Goal: Task Accomplishment & Management: Manage account settings

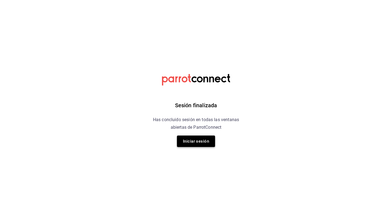
click at [201, 141] on button "Iniciar sesión" at bounding box center [196, 141] width 38 height 11
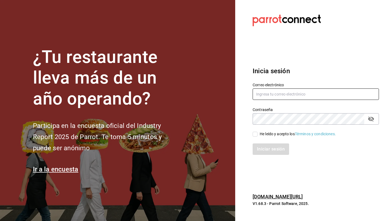
click at [266, 95] on input "text" at bounding box center [316, 93] width 126 height 11
type input "breadbossmx@gmail.com"
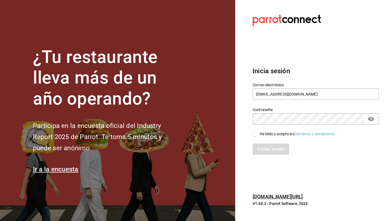
click at [255, 134] on input "He leído y acepto los Términos y condiciones." at bounding box center [255, 134] width 5 height 5
checkbox input "true"
click at [266, 149] on button "Iniciar sesión" at bounding box center [271, 148] width 37 height 11
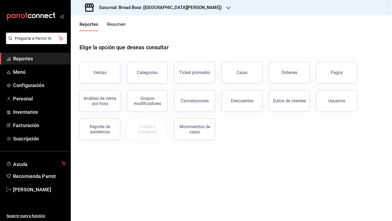
click at [131, 5] on h3 "Sucursal: Bread Boss ([GEOGRAPHIC_DATA][PERSON_NAME])" at bounding box center [158, 7] width 127 height 7
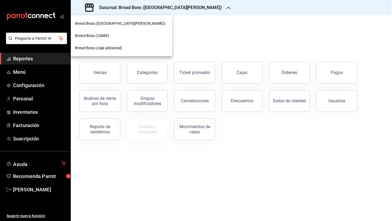
click at [114, 36] on div "Bread Boss (CDMX)" at bounding box center [121, 36] width 93 height 6
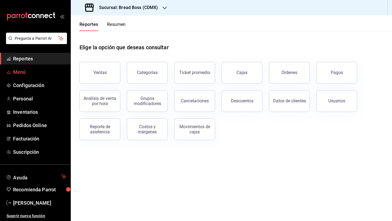
click at [20, 75] on span "Menú" at bounding box center [39, 71] width 53 height 7
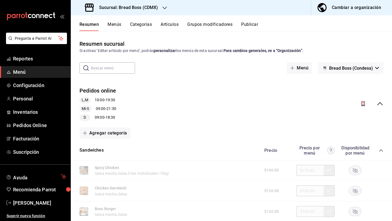
click at [363, 65] on button "Bread Boss (Condesa)" at bounding box center [350, 67] width 65 height 11
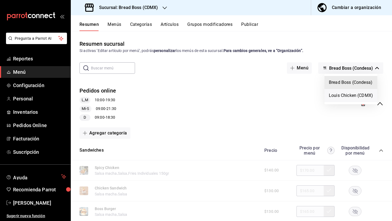
click at [345, 97] on li "Louis Chicken (CDMX)" at bounding box center [351, 95] width 53 height 13
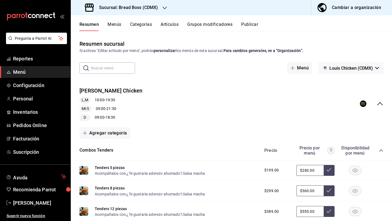
click at [347, 66] on span "Louis Chicken (CDMX)" at bounding box center [351, 68] width 44 height 5
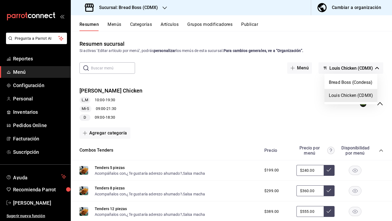
click at [362, 109] on div at bounding box center [196, 110] width 392 height 221
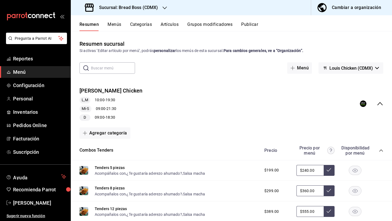
click at [381, 103] on icon "collapse-menu-row" at bounding box center [380, 103] width 7 height 7
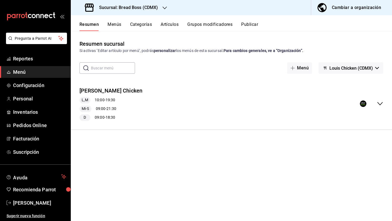
click at [375, 102] on div "collapse-menu-row" at bounding box center [371, 103] width 23 height 7
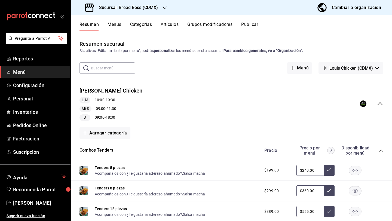
click at [365, 104] on rect "collapse-menu-row" at bounding box center [363, 104] width 5 height 5
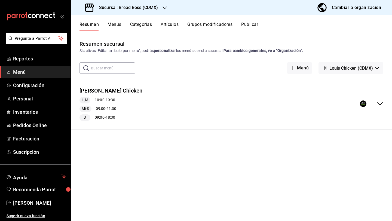
click at [255, 51] on strong "Para cambios generales, ve a “Organización”." at bounding box center [264, 50] width 80 height 4
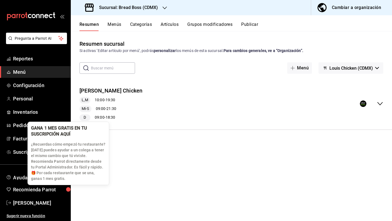
click at [65, 188] on div "button" at bounding box center [68, 189] width 14 height 14
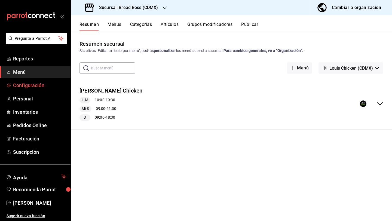
click at [36, 84] on span "Configuración" at bounding box center [39, 85] width 53 height 7
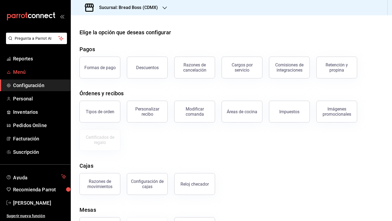
click at [20, 75] on span "Menú" at bounding box center [39, 71] width 53 height 7
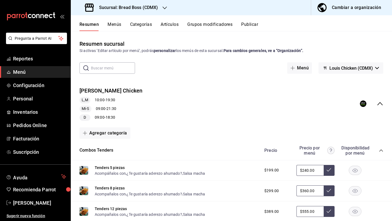
click at [371, 69] on span "Louis Chicken (CDMX)" at bounding box center [351, 68] width 44 height 5
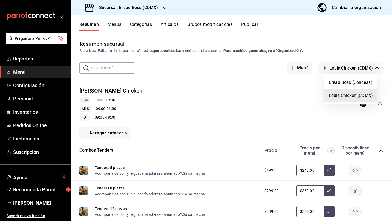
click at [309, 136] on div at bounding box center [196, 110] width 392 height 221
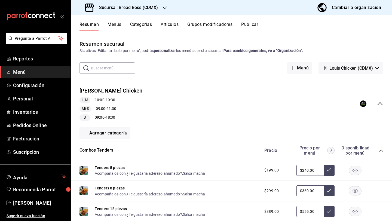
click at [137, 8] on h3 "Sucursal: Bread Boss (CDMX)" at bounding box center [126, 7] width 63 height 7
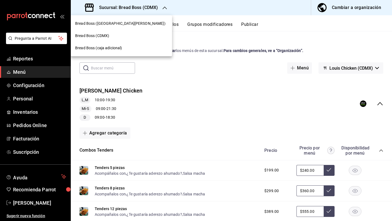
click at [117, 26] on div "Bread Boss ([GEOGRAPHIC_DATA][PERSON_NAME])" at bounding box center [121, 23] width 101 height 12
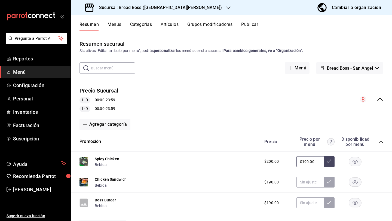
click at [356, 71] on button "Bread Boss - San Angel" at bounding box center [349, 67] width 67 height 11
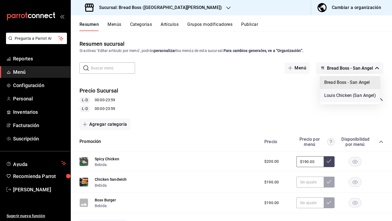
click at [348, 93] on li "Louis Chicken (San Angel)" at bounding box center [350, 95] width 60 height 13
